Goal: Check status: Check status

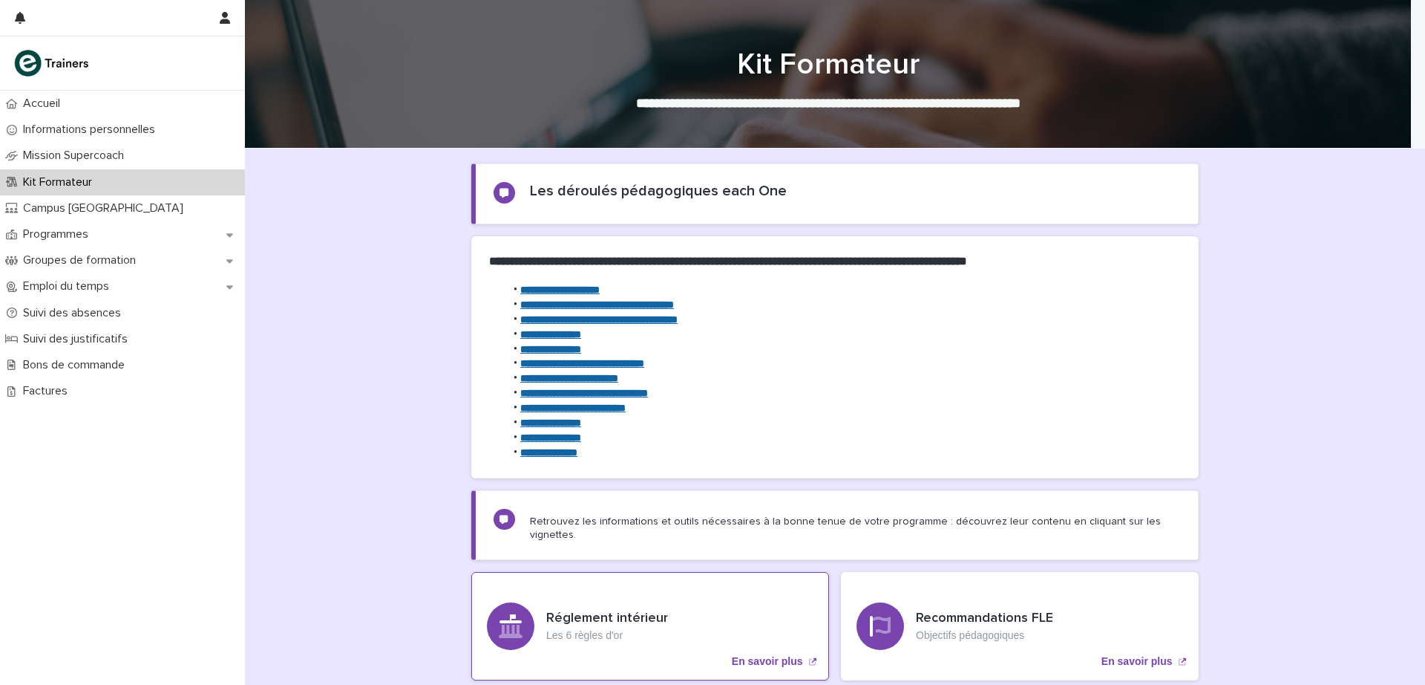
scroll to position [245, 0]
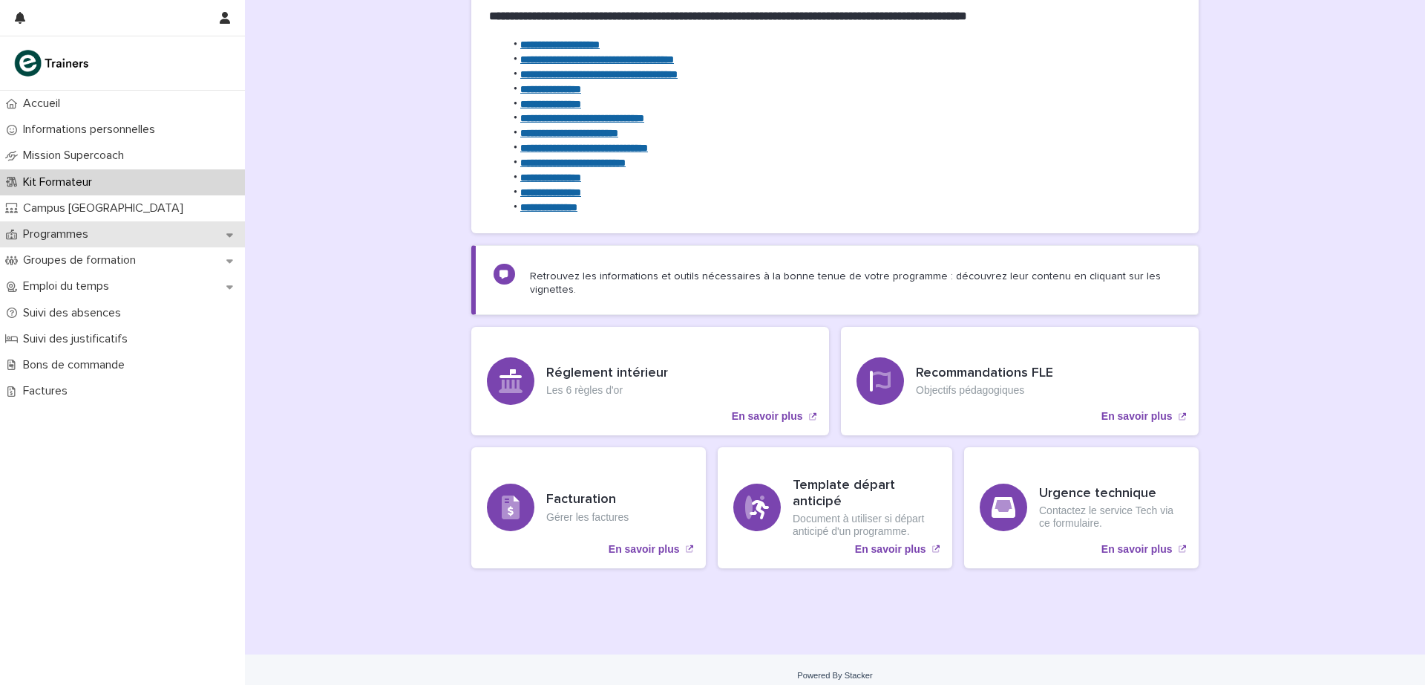
click at [81, 236] on p "Programmes" at bounding box center [58, 234] width 83 height 14
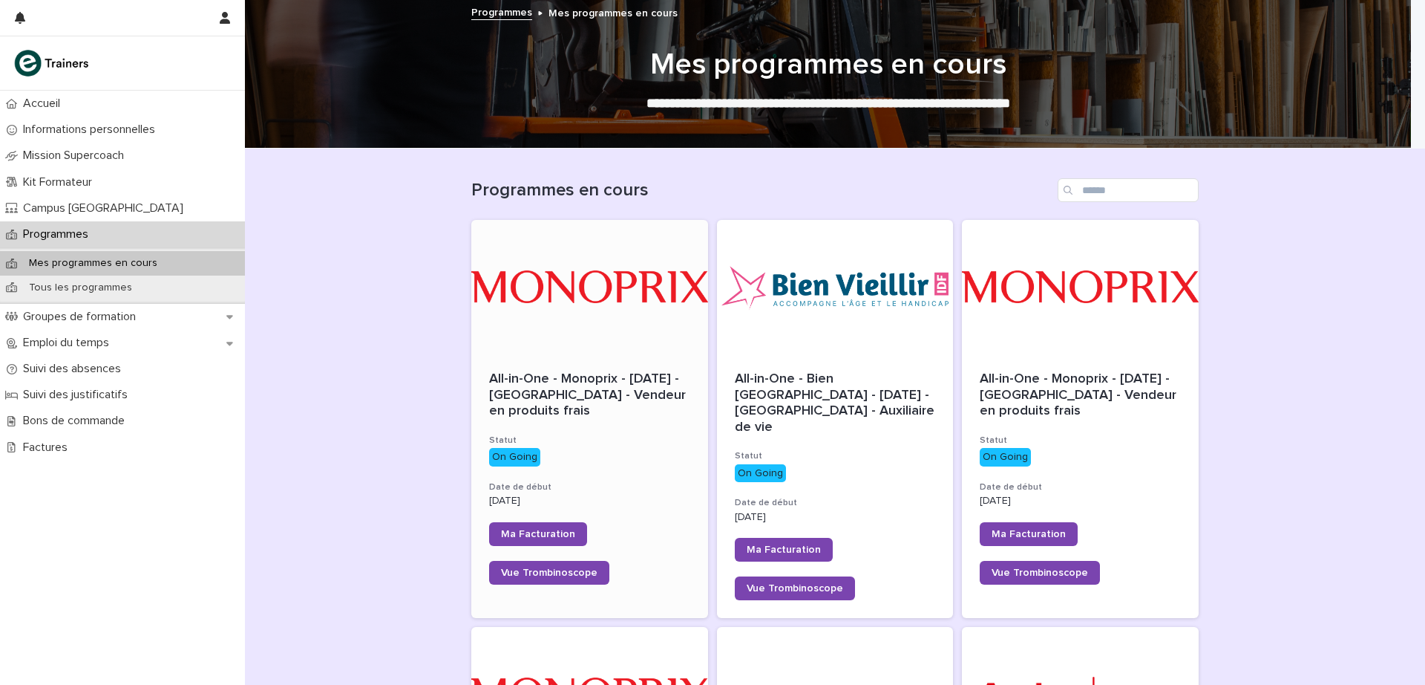
click at [590, 350] on div at bounding box center [589, 287] width 237 height 134
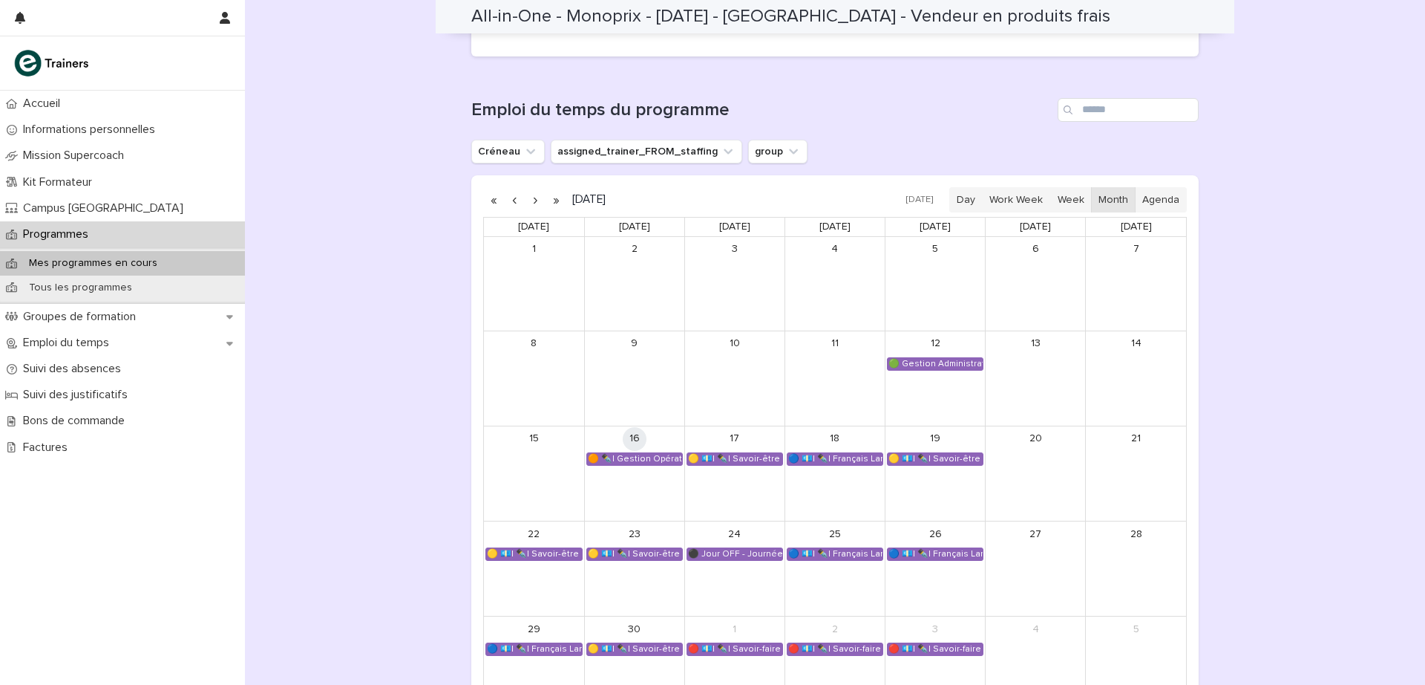
scroll to position [933, 0]
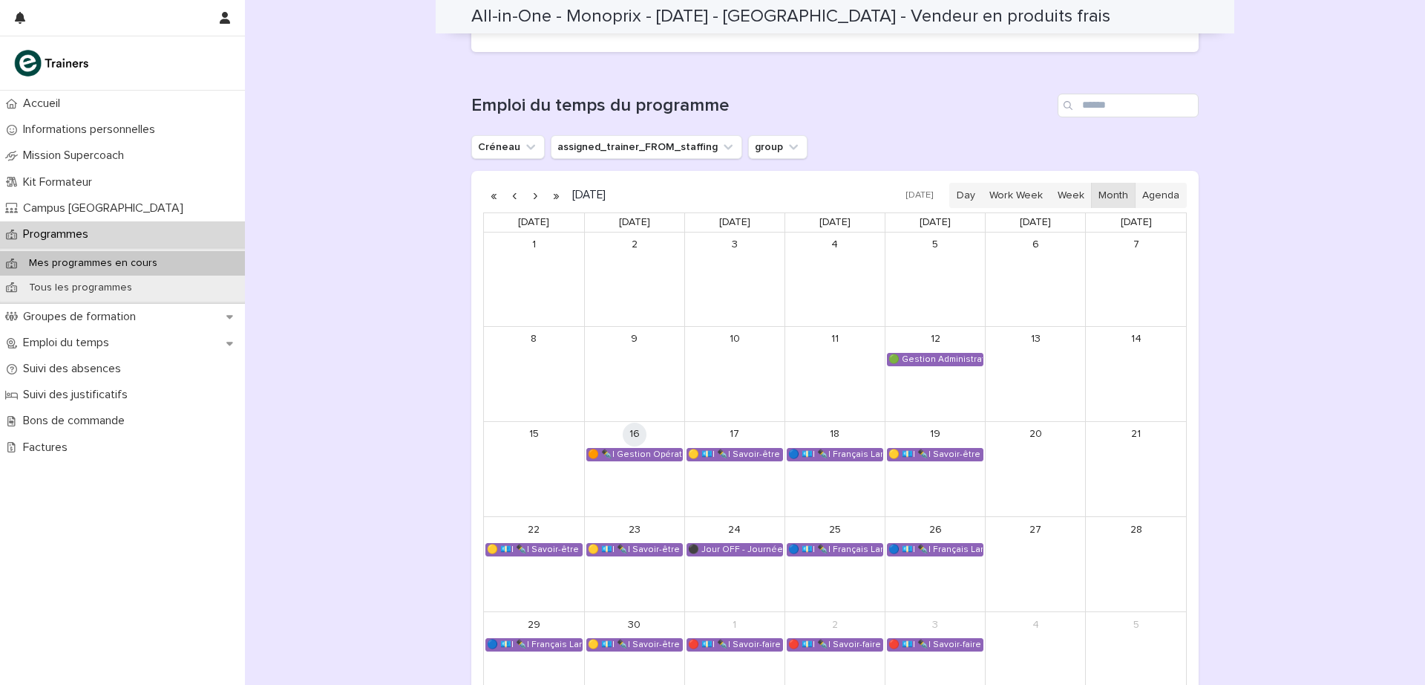
click at [529, 200] on button "button" at bounding box center [535, 195] width 21 height 24
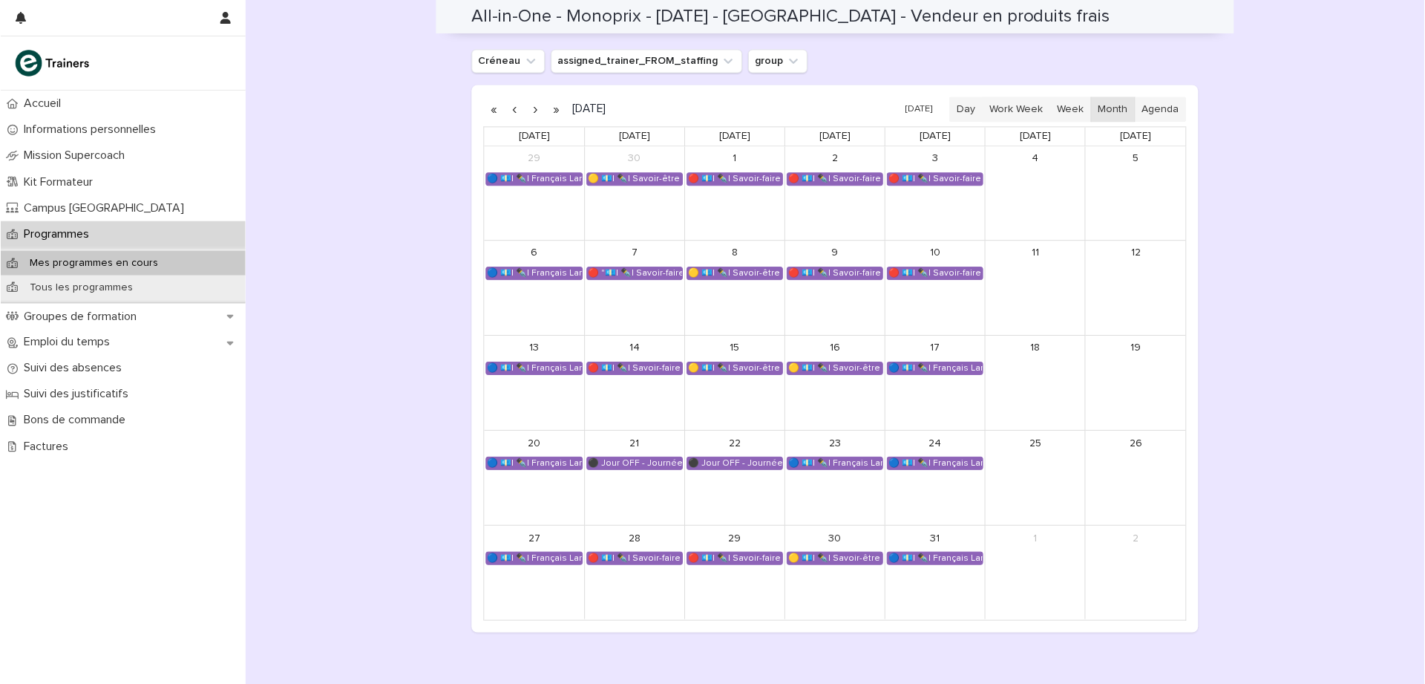
scroll to position [1014, 0]
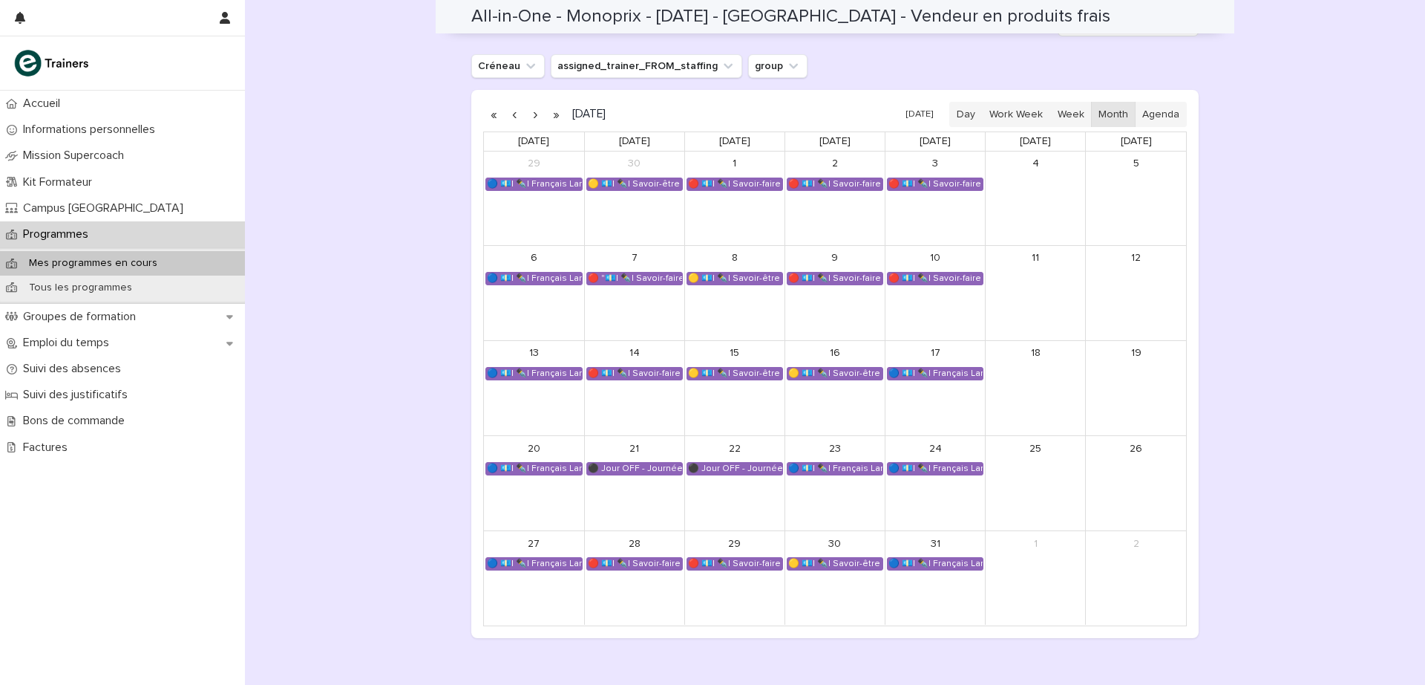
click at [530, 113] on button "button" at bounding box center [535, 114] width 21 height 24
click at [529, 117] on button "button" at bounding box center [535, 114] width 21 height 24
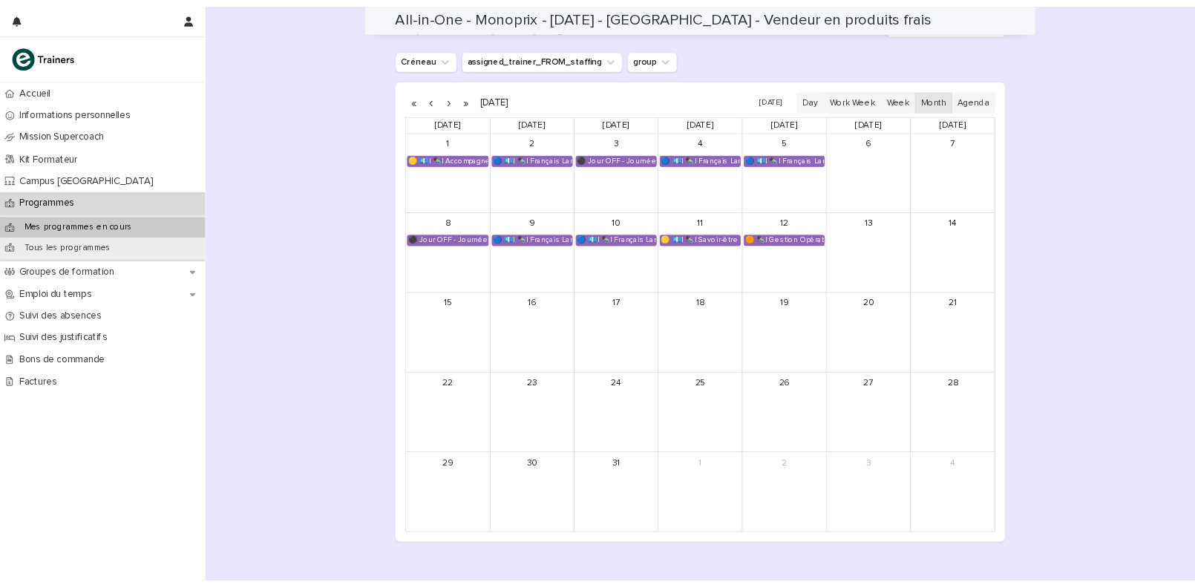
scroll to position [1013, 0]
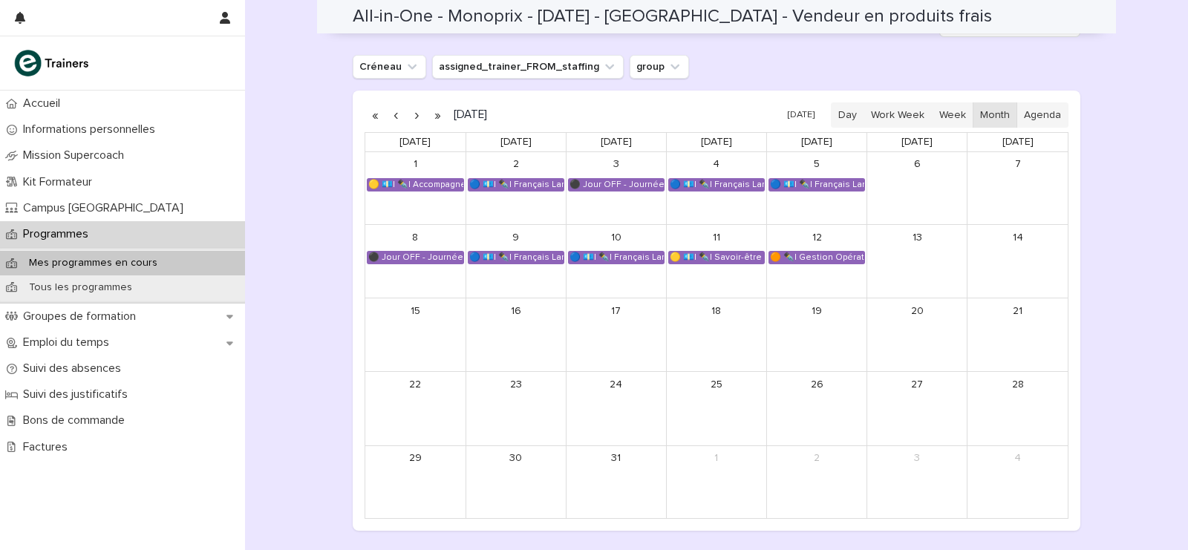
click at [391, 116] on button "button" at bounding box center [395, 115] width 21 height 24
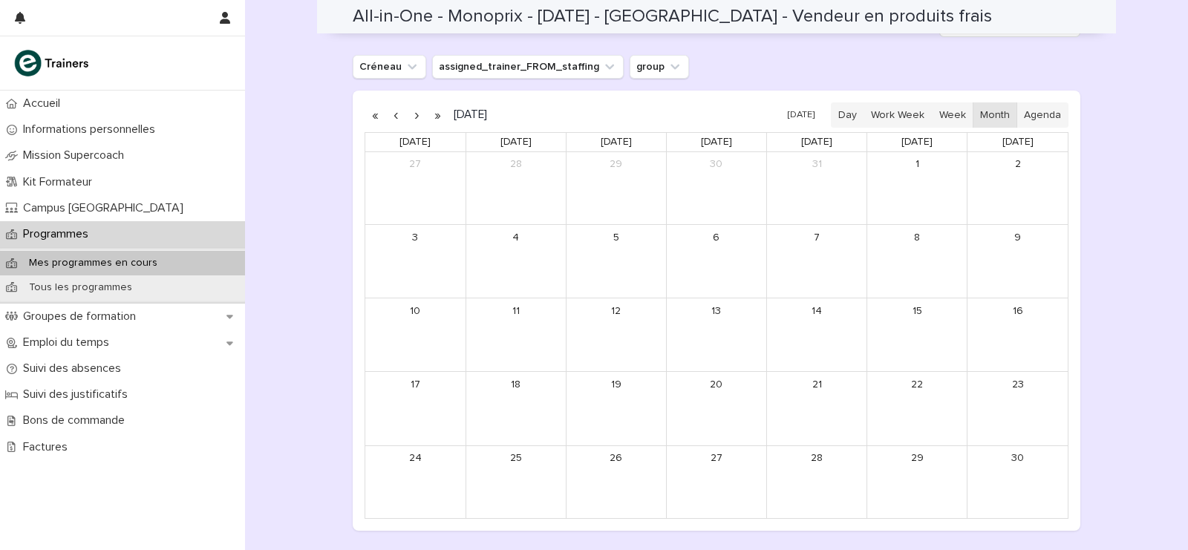
click at [391, 116] on button "button" at bounding box center [395, 115] width 21 height 24
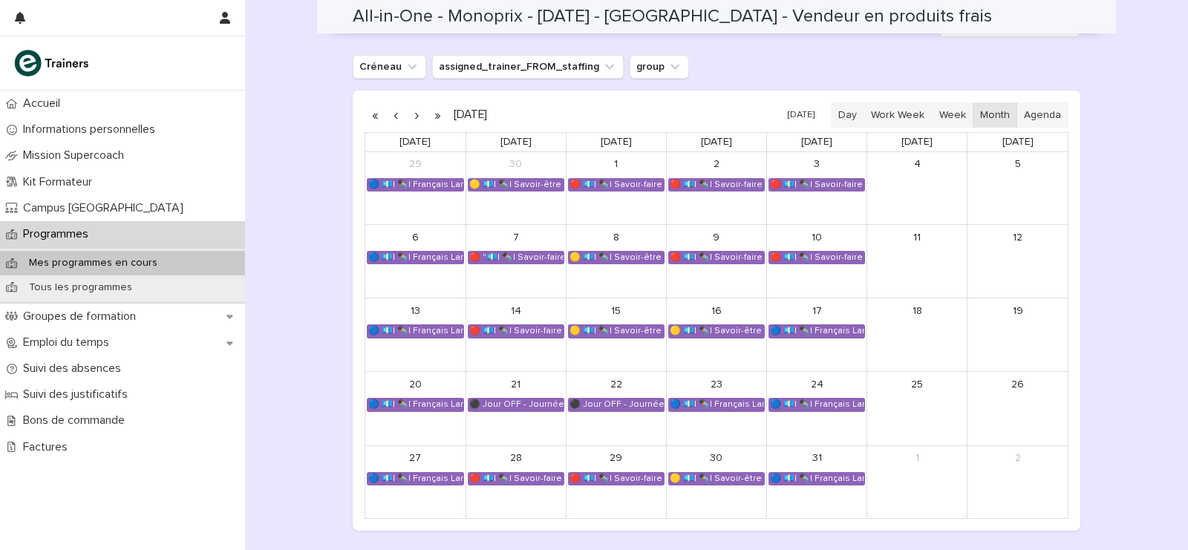
click at [390, 116] on button "button" at bounding box center [395, 115] width 21 height 24
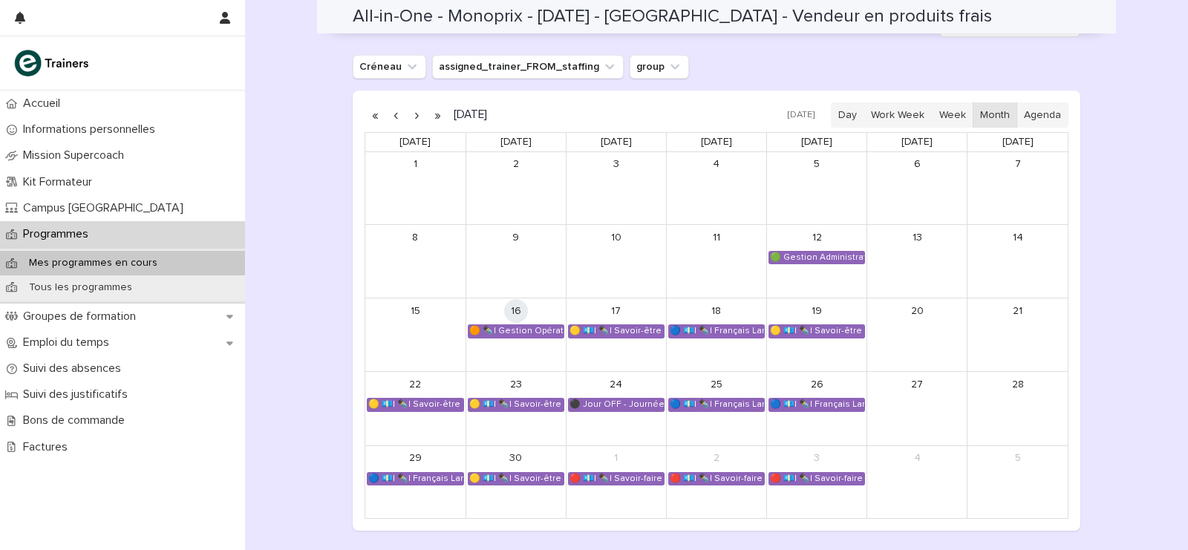
click at [408, 115] on button "button" at bounding box center [416, 115] width 21 height 24
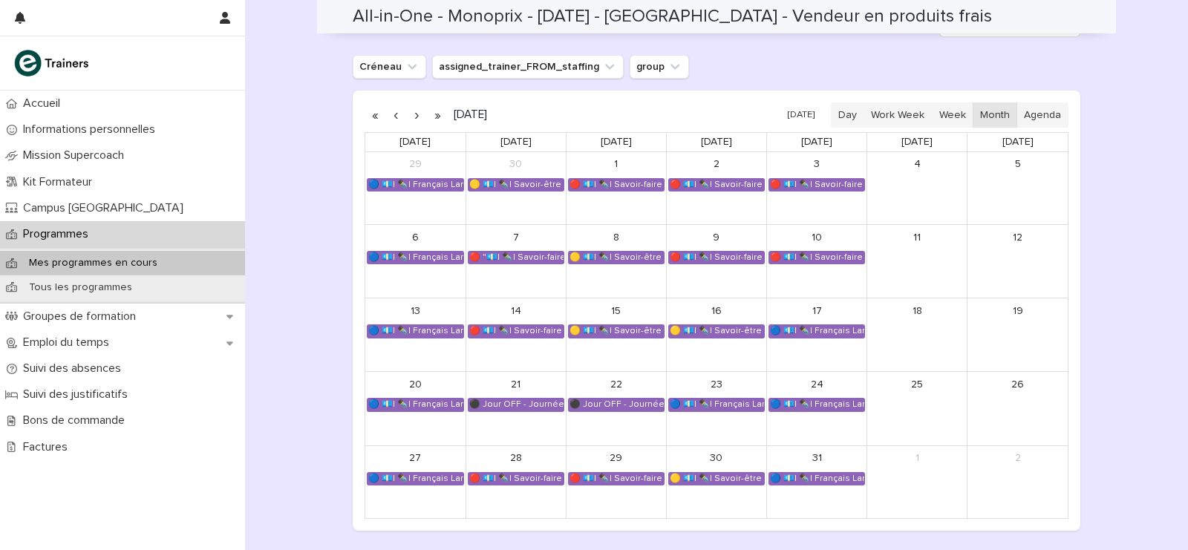
click at [408, 113] on button "button" at bounding box center [416, 115] width 21 height 24
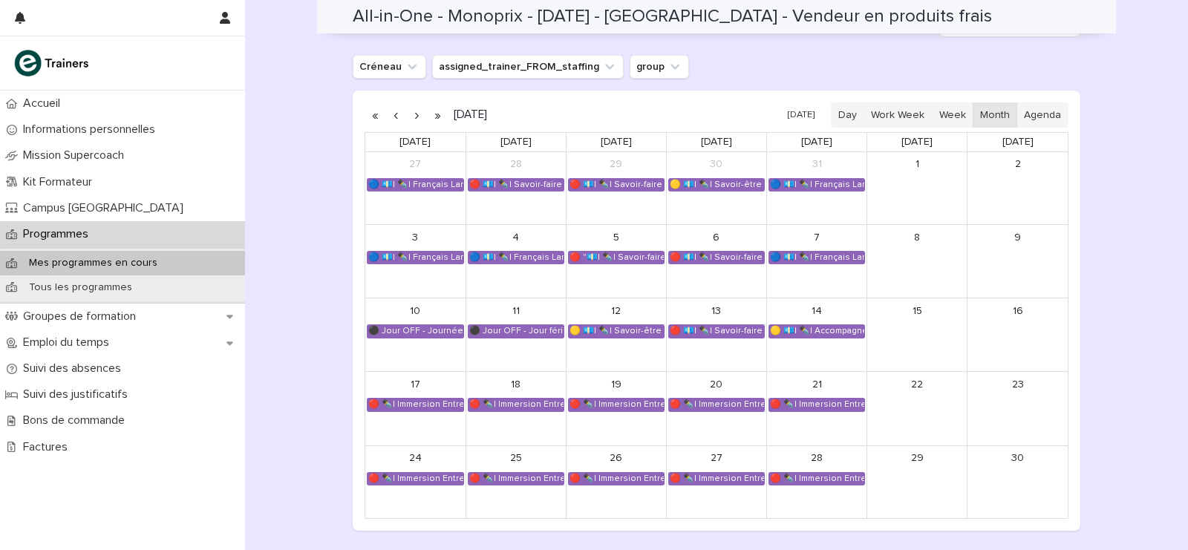
click at [391, 117] on button "button" at bounding box center [395, 115] width 21 height 24
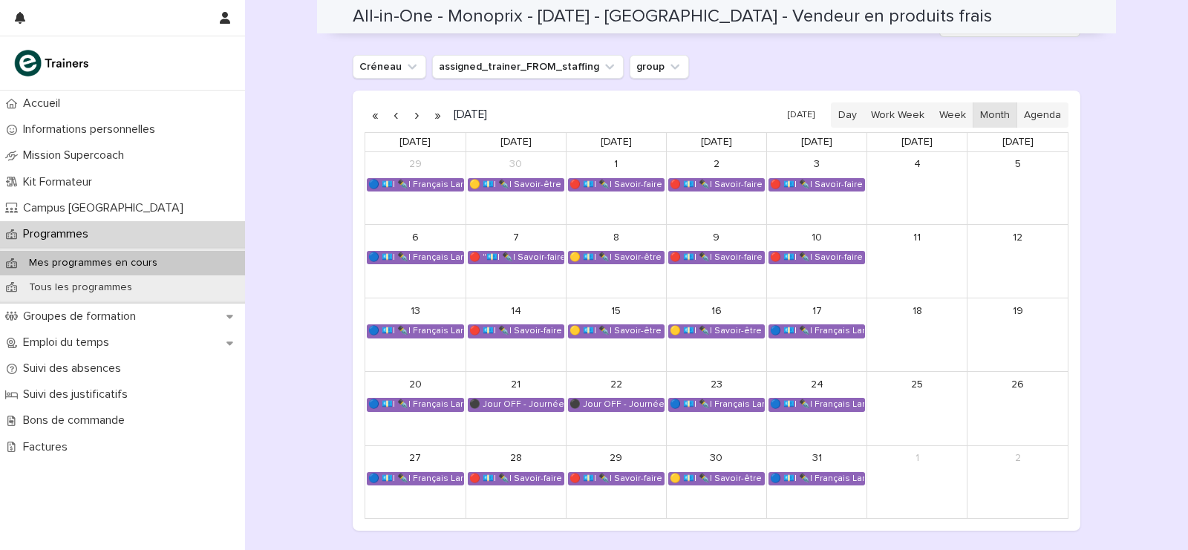
click at [391, 117] on button "button" at bounding box center [395, 115] width 21 height 24
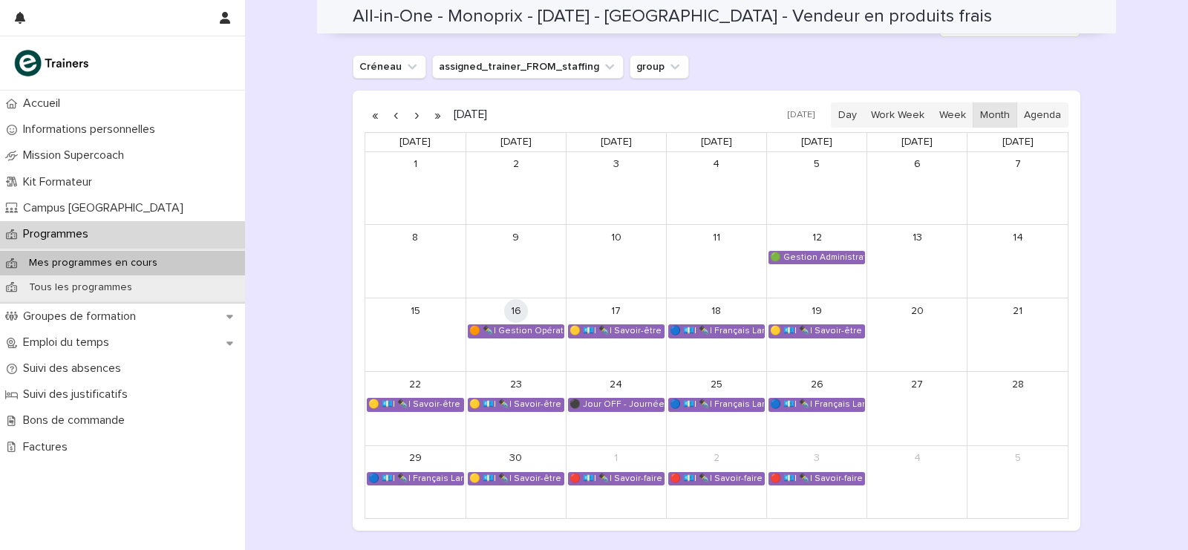
click at [410, 114] on button "button" at bounding box center [416, 115] width 21 height 24
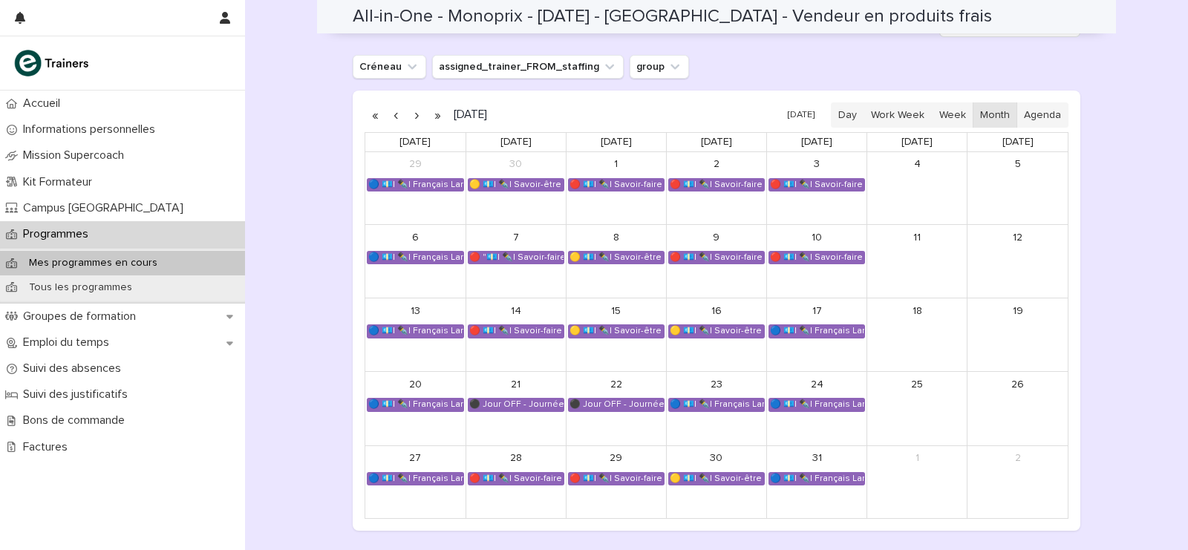
click at [385, 115] on button "button" at bounding box center [395, 115] width 21 height 24
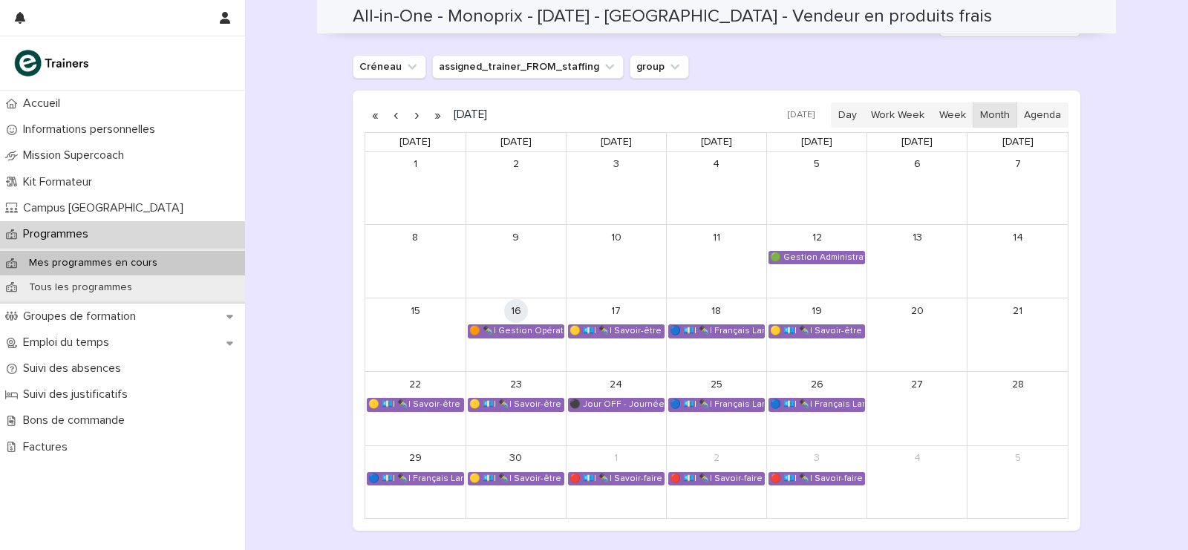
click at [406, 111] on button "button" at bounding box center [416, 115] width 21 height 24
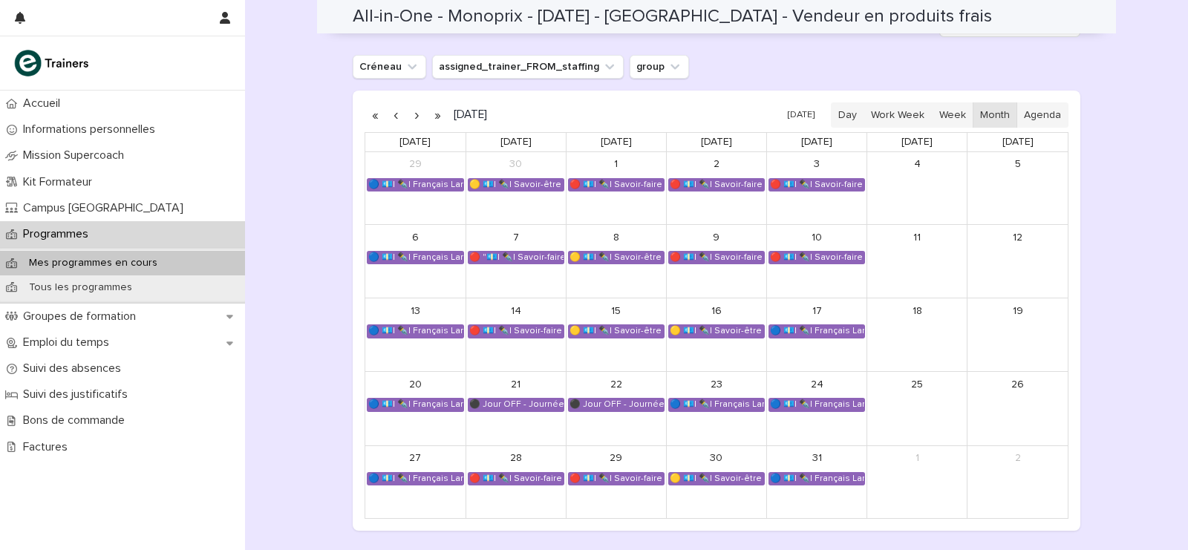
click at [408, 114] on button "button" at bounding box center [416, 115] width 21 height 24
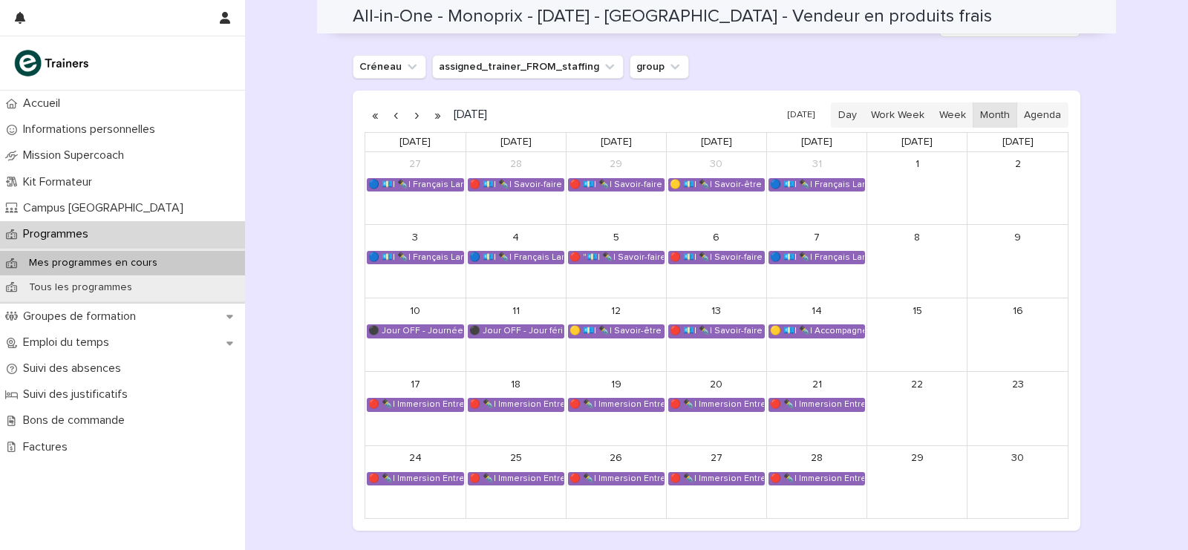
click at [409, 110] on button "button" at bounding box center [416, 115] width 21 height 24
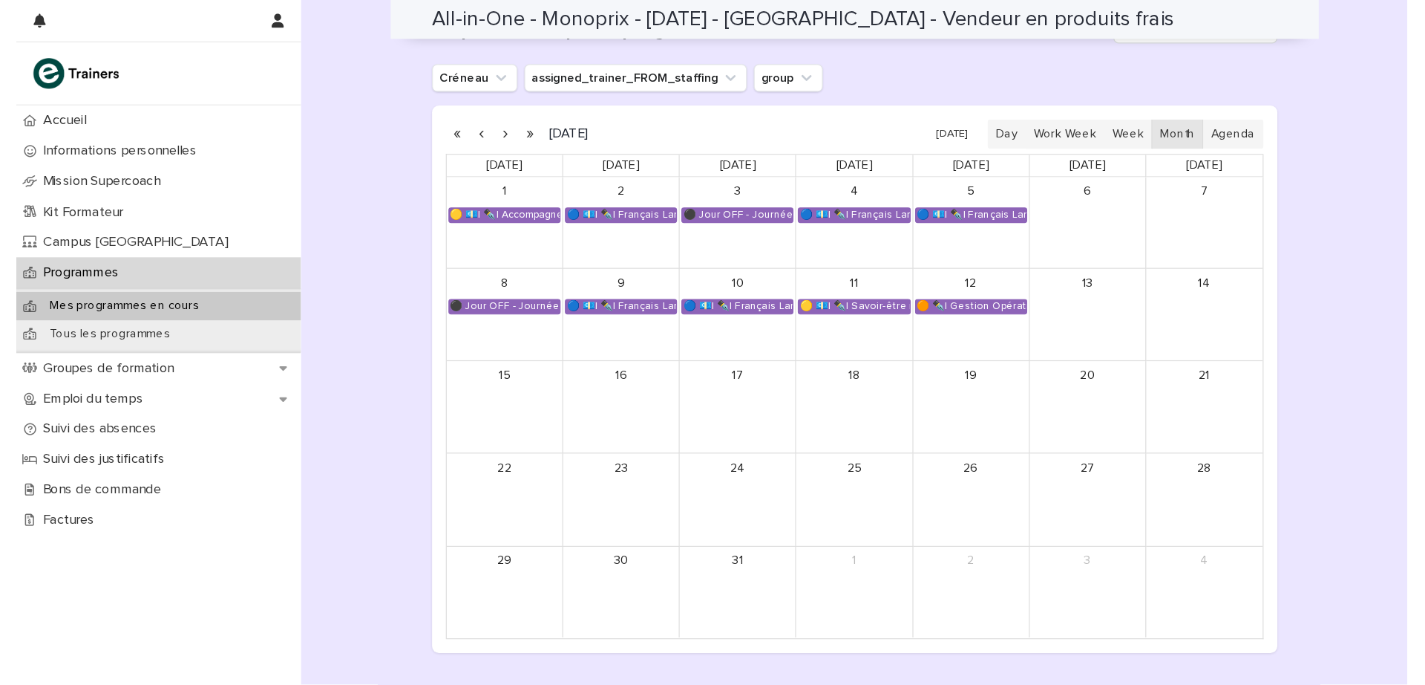
scroll to position [1014, 0]
